Goal: Information Seeking & Learning: Learn about a topic

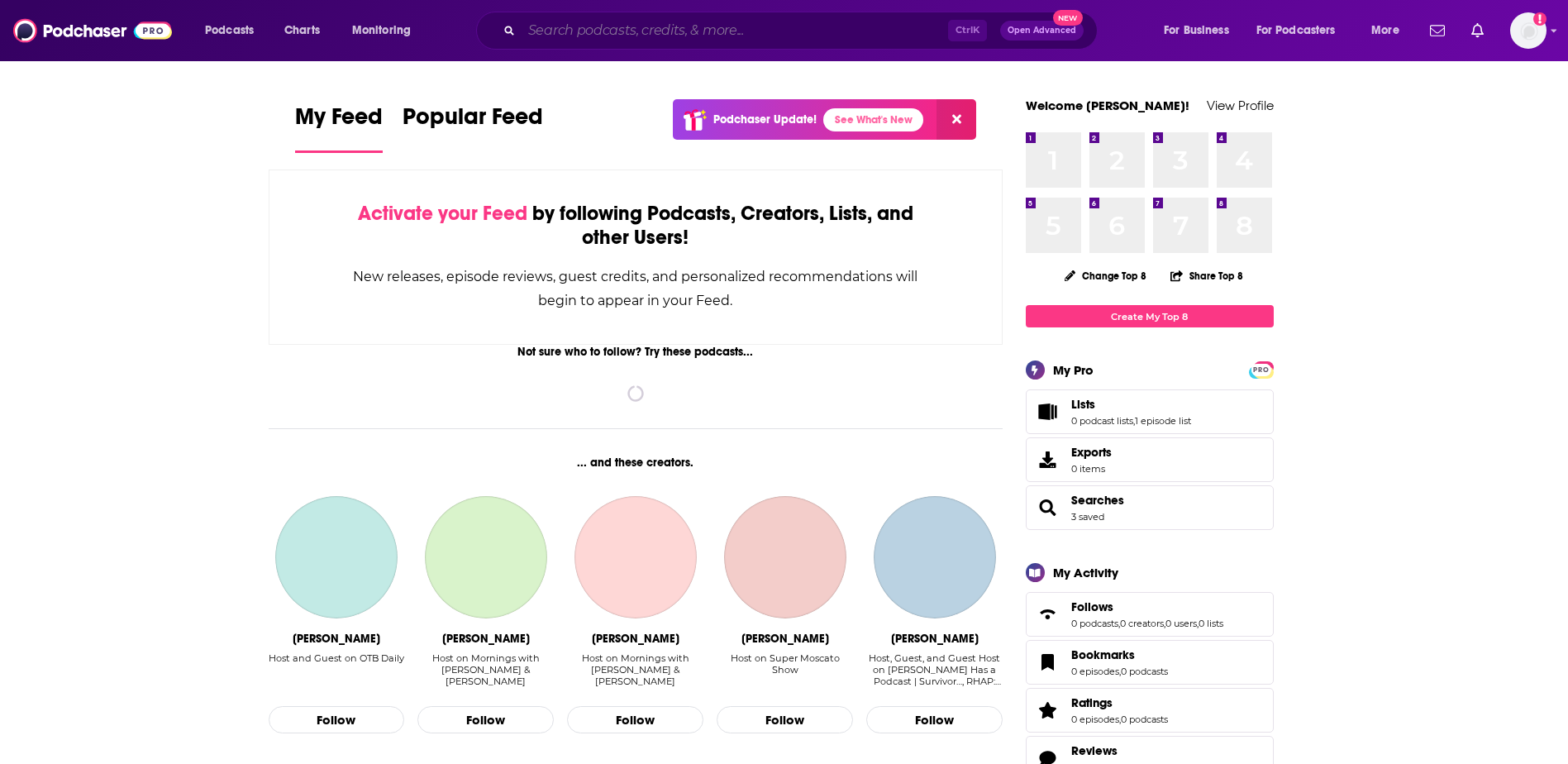
click at [694, 30] on input "Search podcasts, credits, & more..." at bounding box center [735, 31] width 427 height 27
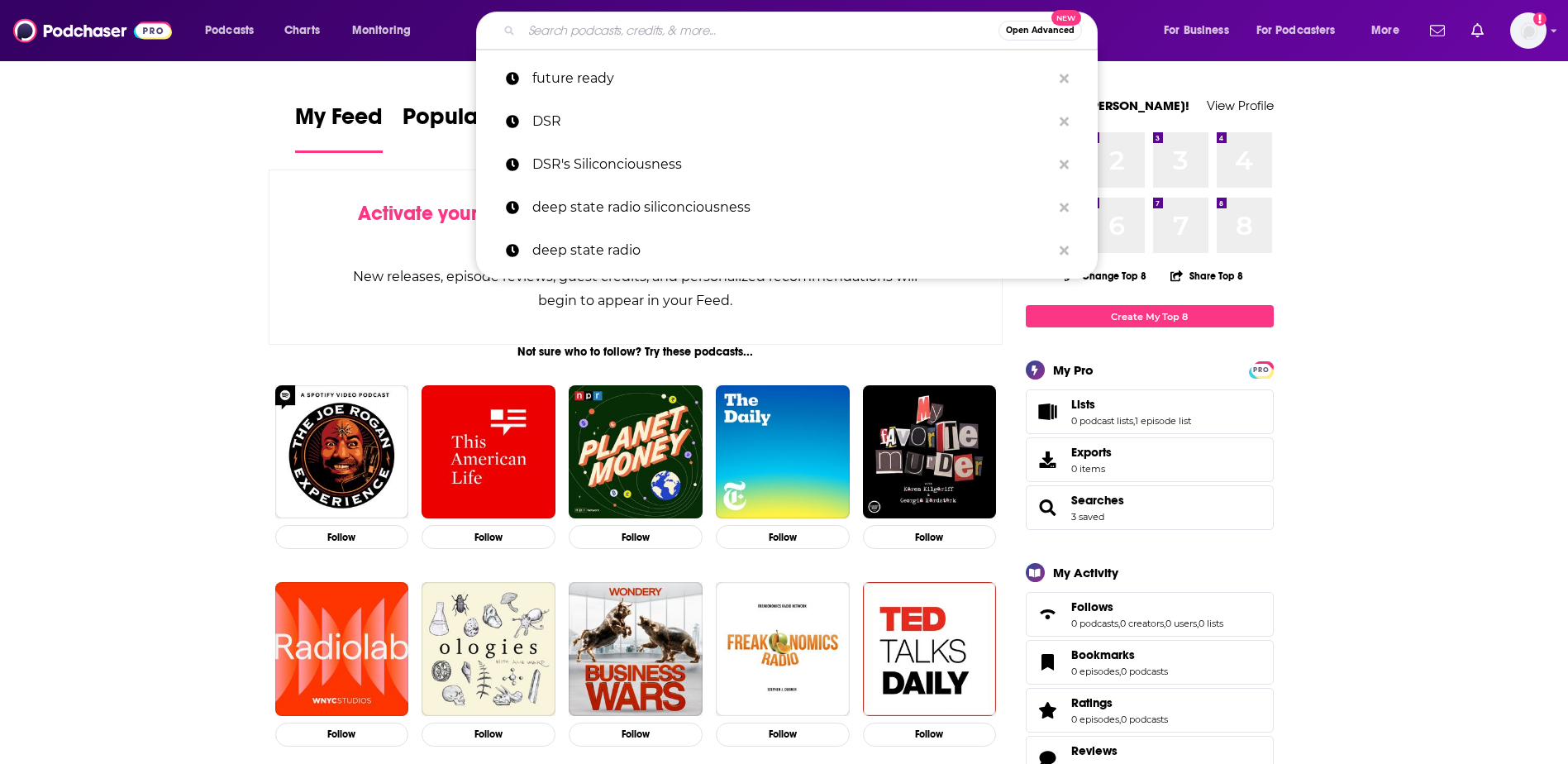
paste input "The Sustainability Experts"
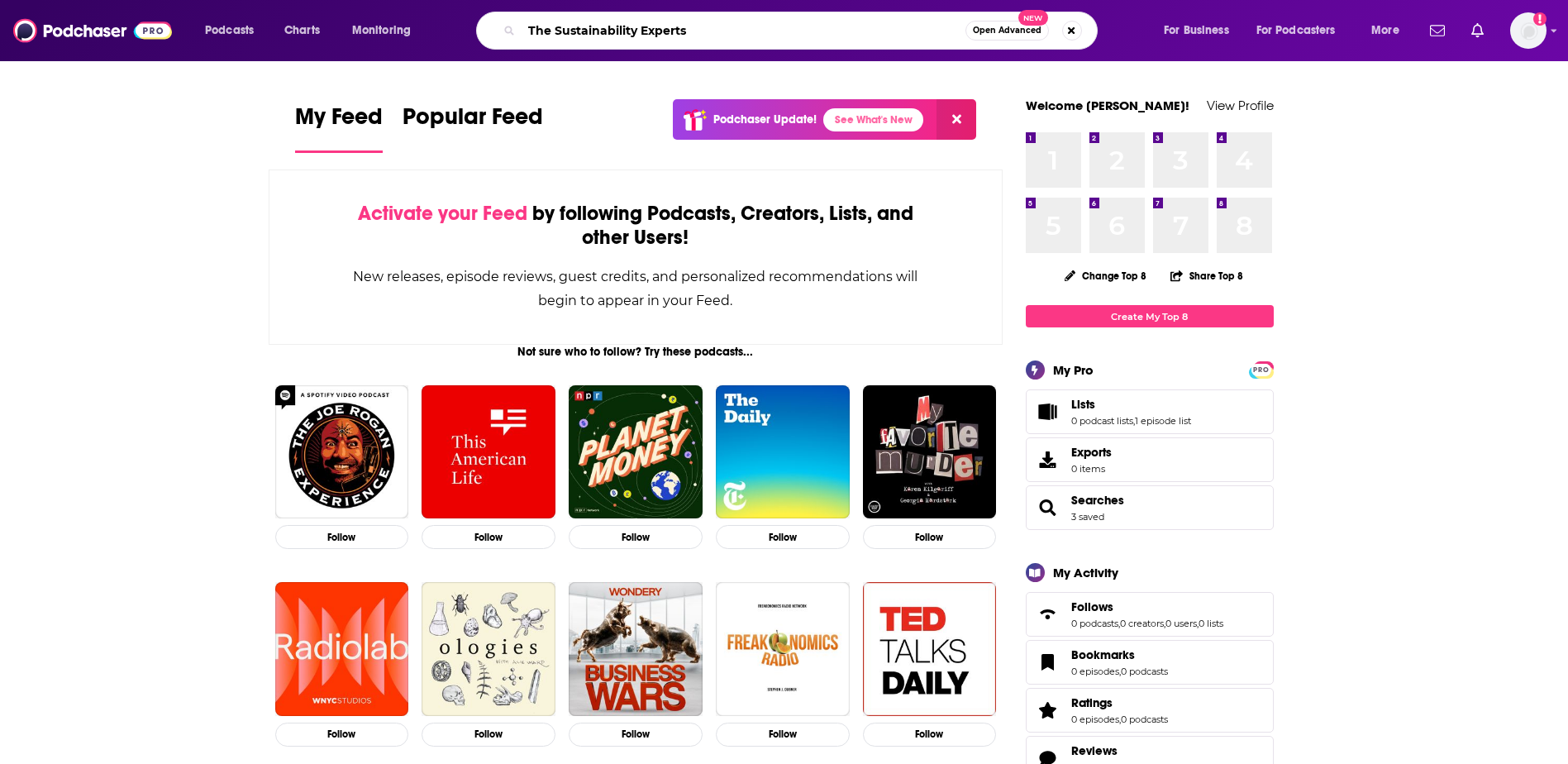
type input "The Sustainability Experts"
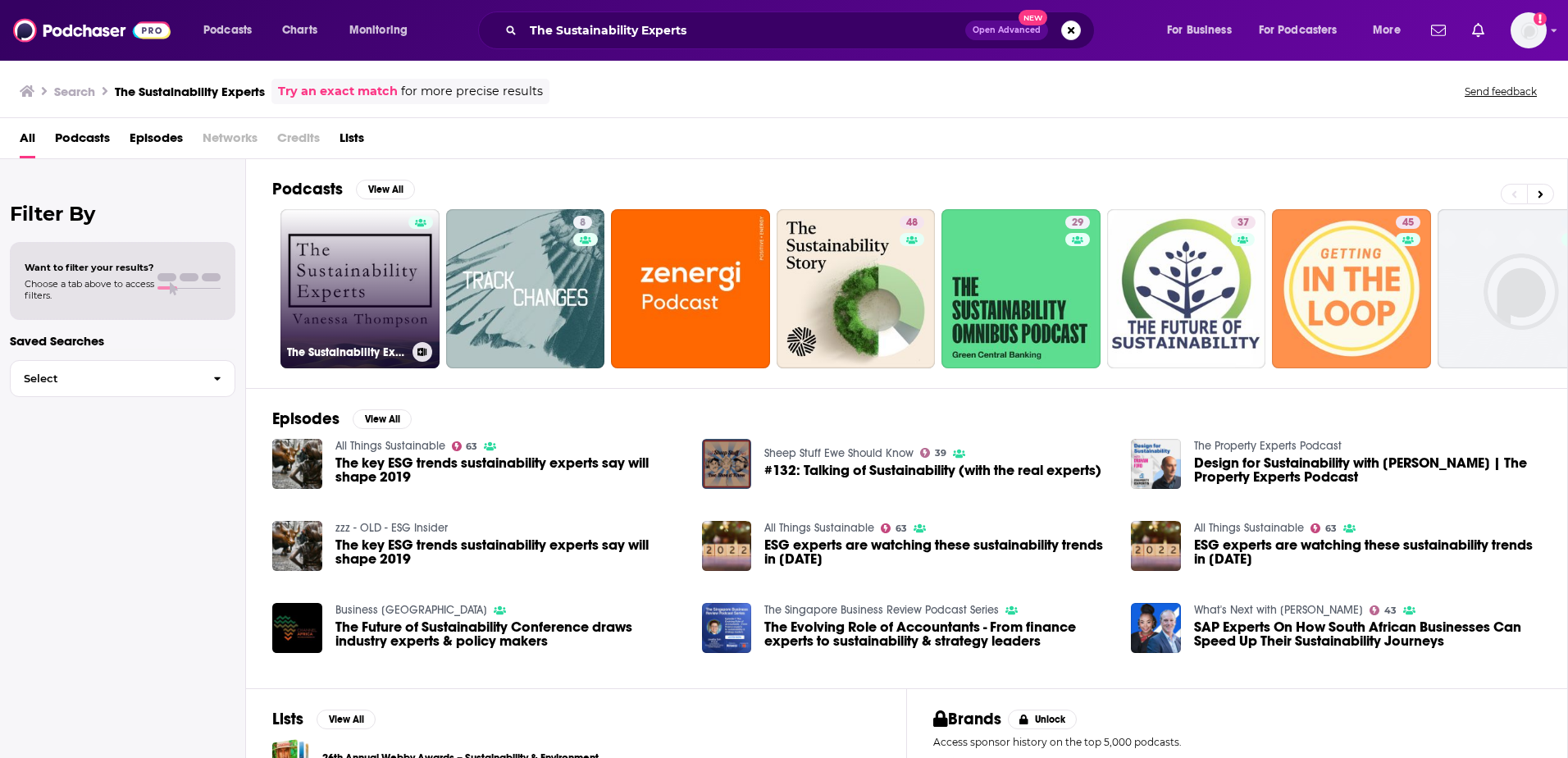
click at [381, 280] on link "The Sustainability Experts" at bounding box center [359, 288] width 159 height 159
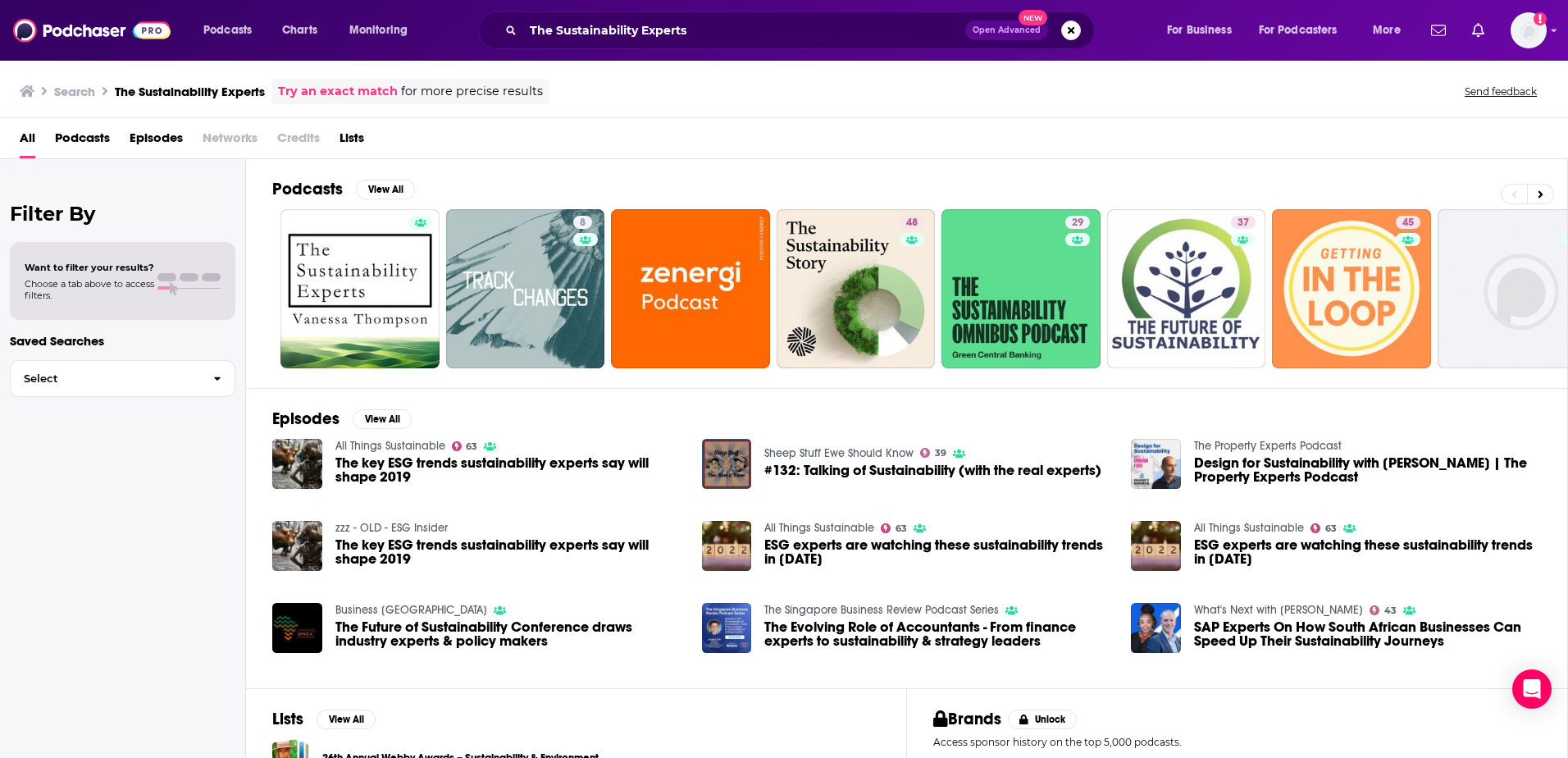
click at [76, 140] on span "Podcasts" at bounding box center [83, 142] width 55 height 33
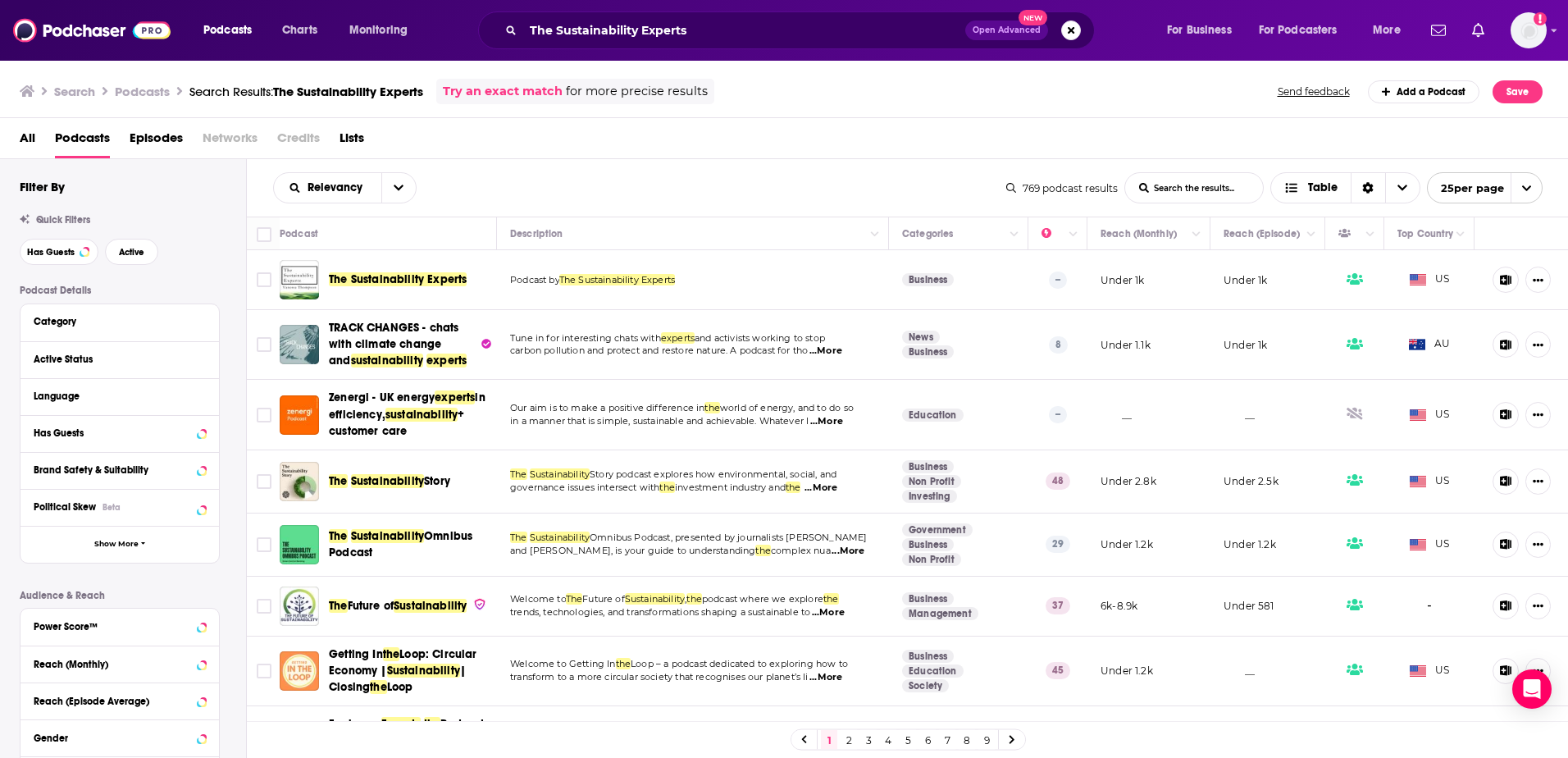
click at [416, 288] on span "The Sustainability Experts" at bounding box center [397, 280] width 138 height 17
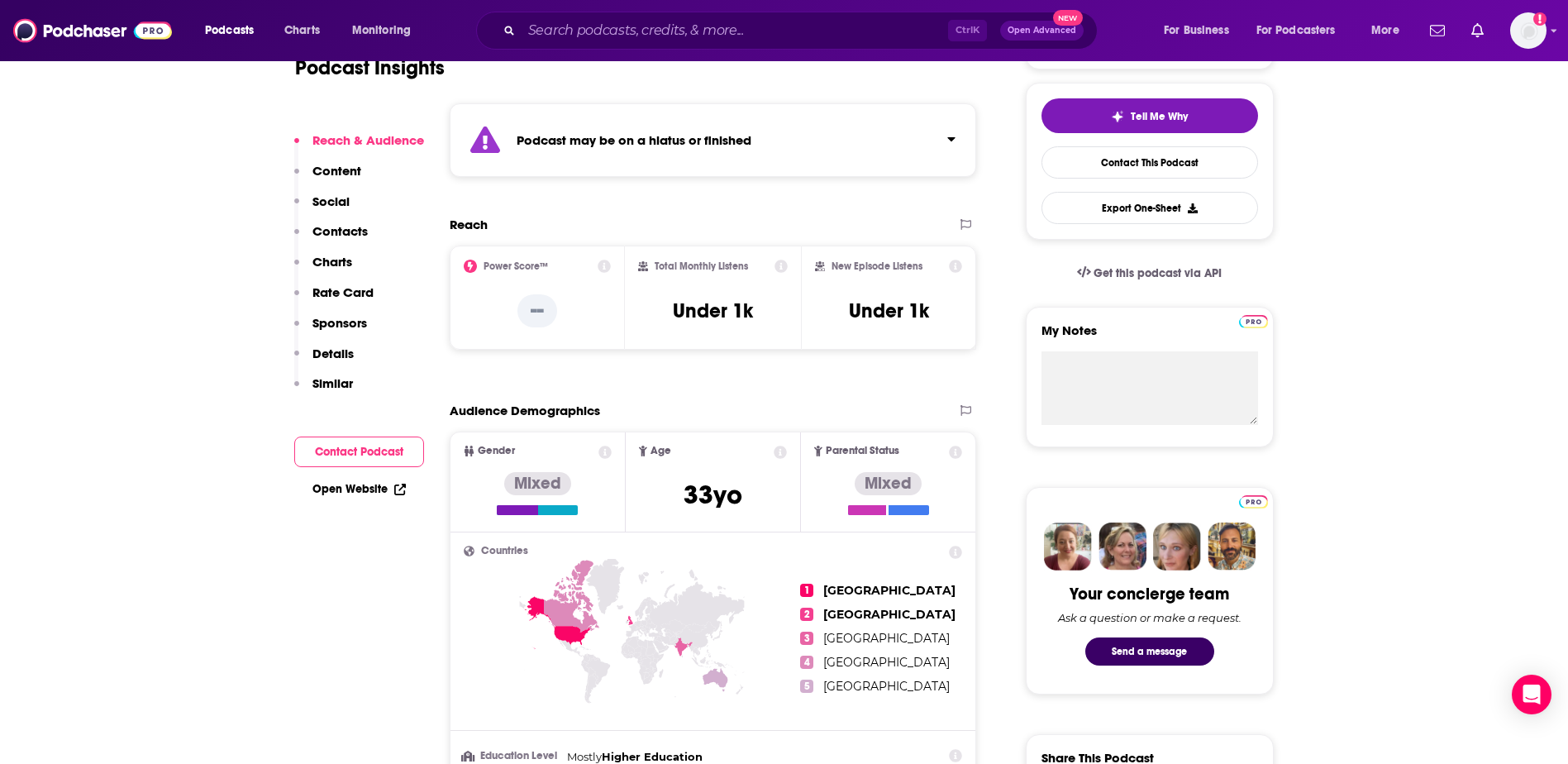
scroll to position [414, 0]
